Goal: Task Accomplishment & Management: Use online tool/utility

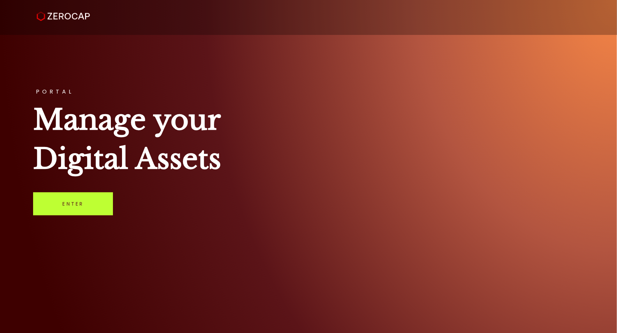
drag, startPoint x: 0, startPoint y: 0, endPoint x: 93, endPoint y: 195, distance: 215.9
click at [93, 195] on link "Enter" at bounding box center [73, 203] width 80 height 23
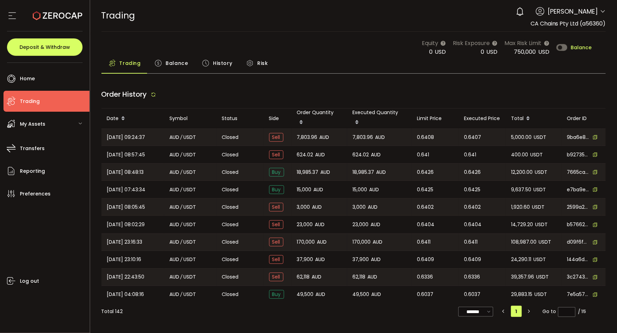
type input "***"
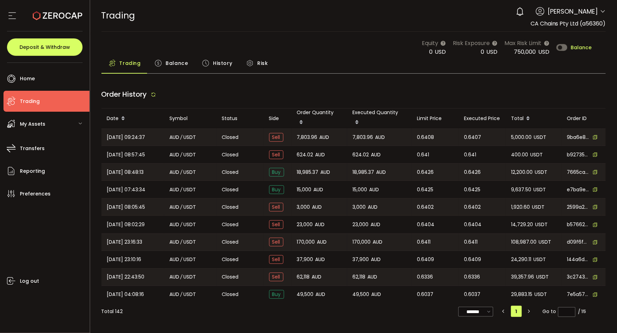
type input "***"
